Goal: Information Seeking & Learning: Learn about a topic

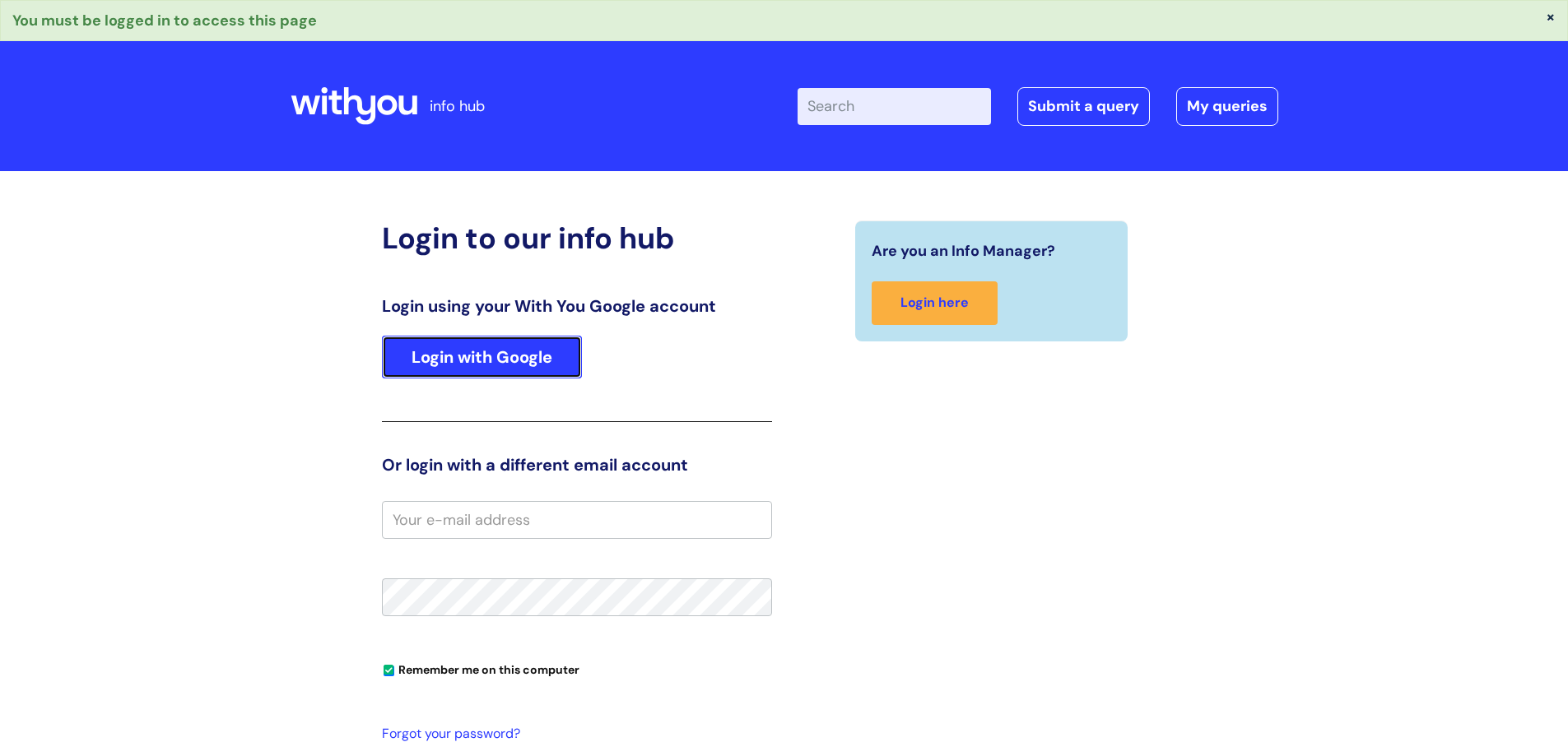
click at [507, 358] on link "Login with Google" at bounding box center [481, 358] width 200 height 43
click at [460, 362] on link "Login with Google" at bounding box center [481, 358] width 200 height 43
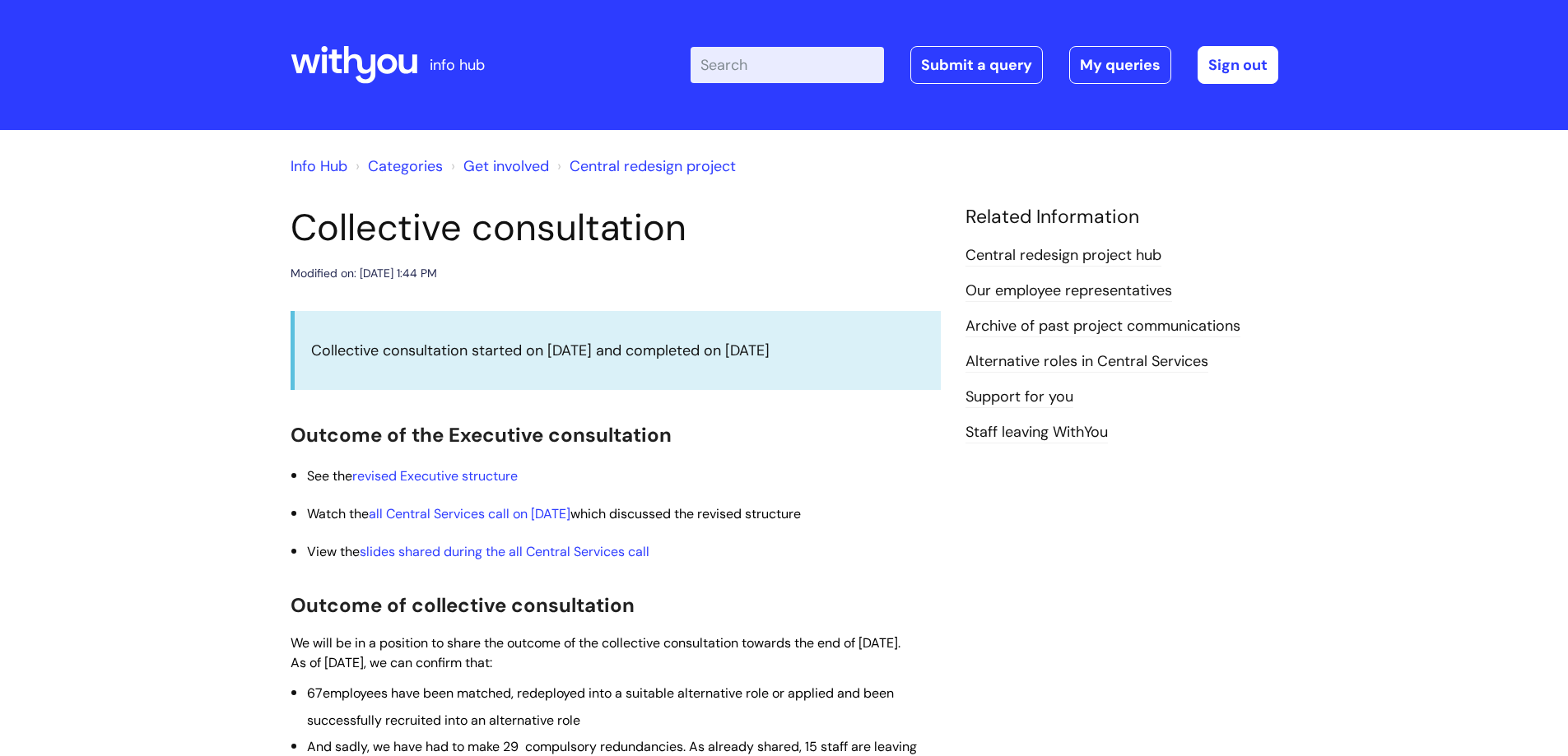
scroll to position [910, 0]
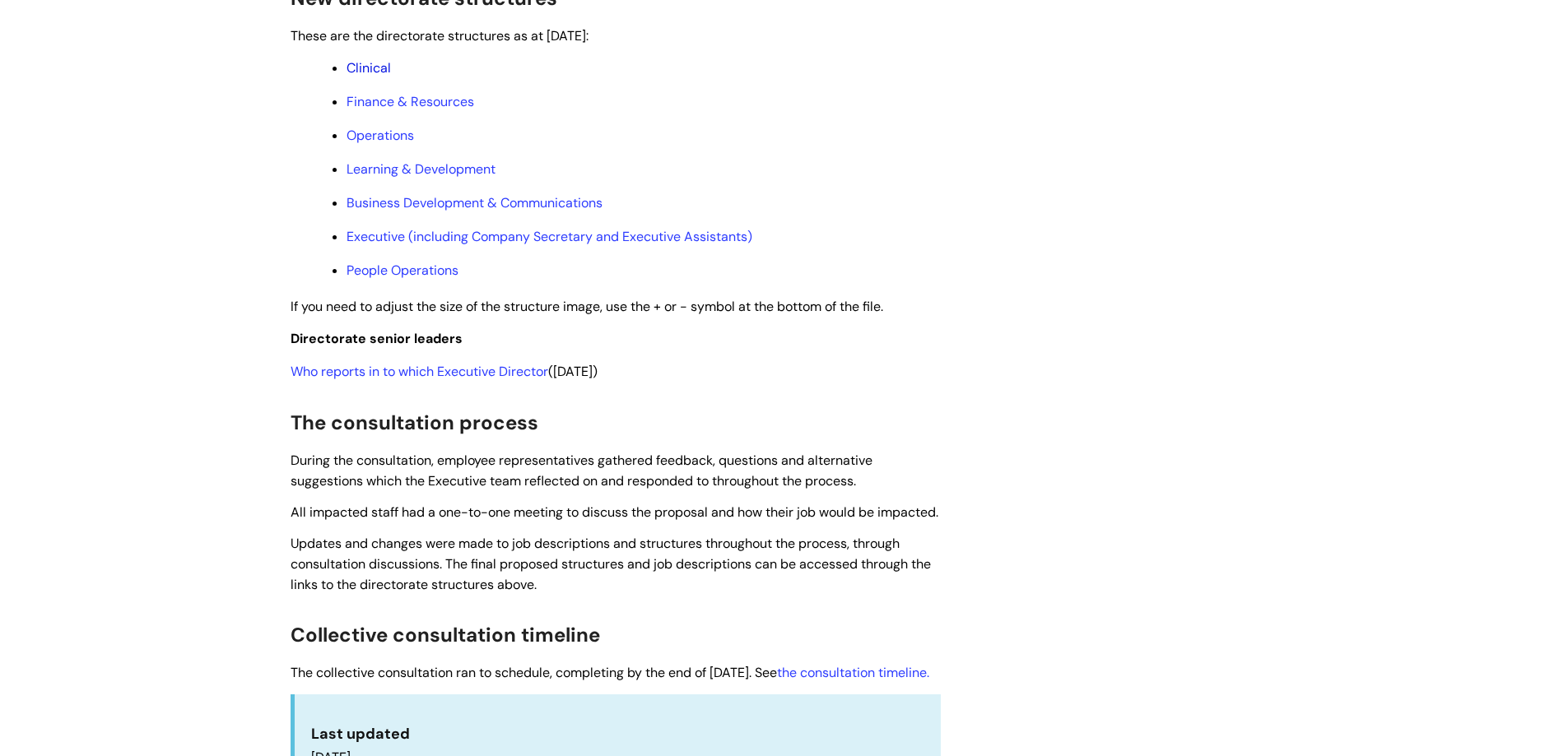
click at [380, 76] on link "Clinical" at bounding box center [369, 68] width 44 height 17
